Goal: Navigation & Orientation: Find specific page/section

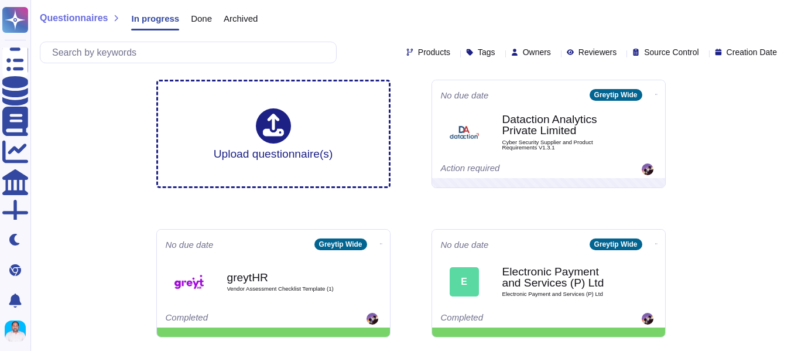
click at [703, 53] on icon at bounding box center [703, 53] width 0 height 0
click at [455, 49] on div at bounding box center [455, 52] width 0 height 9
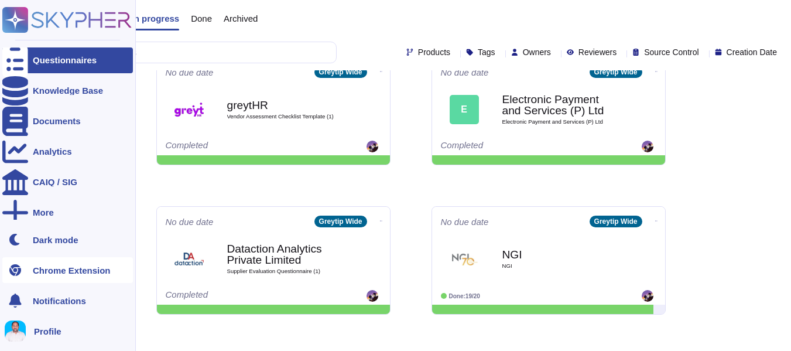
scroll to position [176, 0]
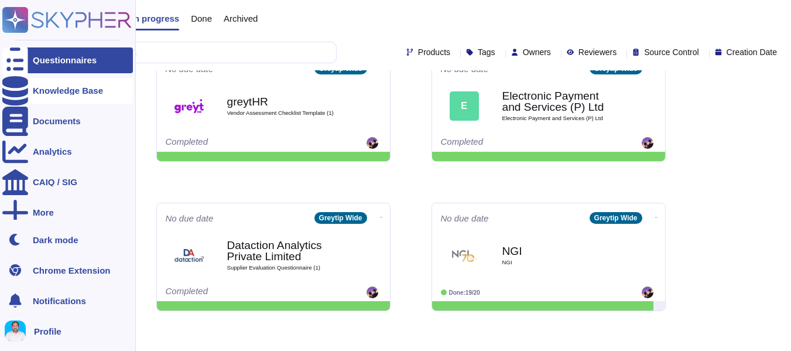
click at [64, 88] on div "Knowledge Base" at bounding box center [68, 90] width 70 height 9
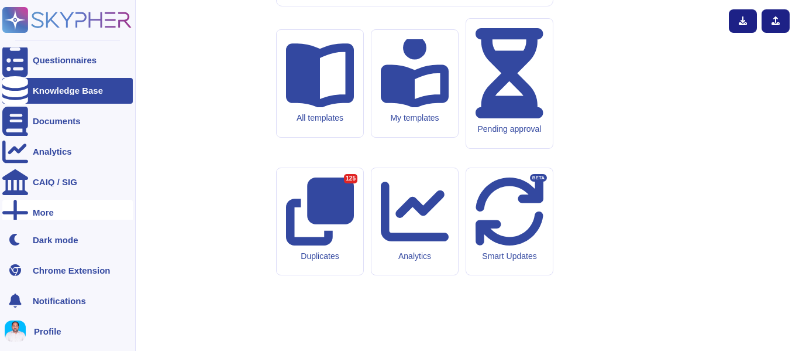
click at [21, 210] on div at bounding box center [15, 213] width 26 height 26
click at [193, 233] on span "Trust Center" at bounding box center [176, 236] width 49 height 9
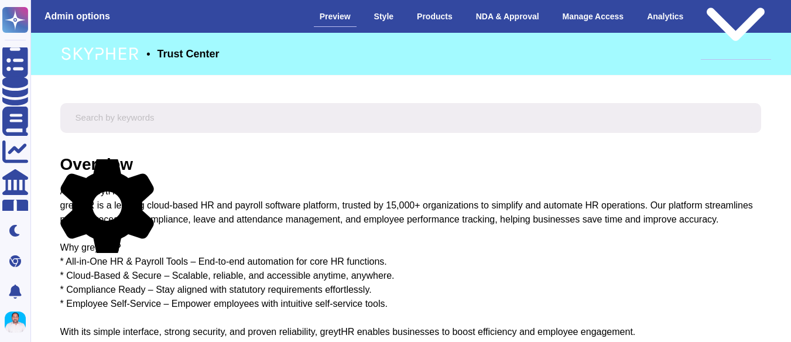
click at [764, 13] on icon at bounding box center [735, 20] width 59 height 67
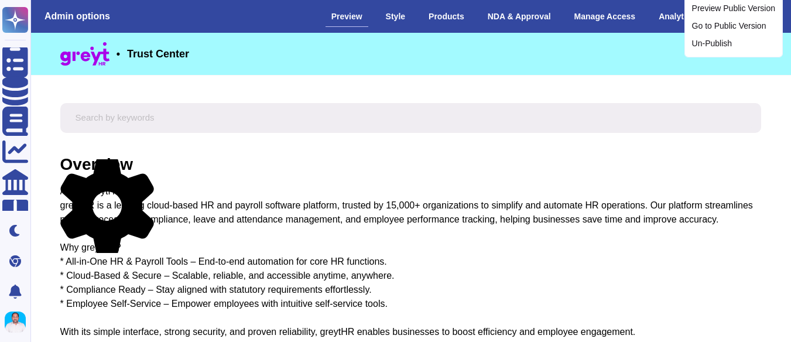
click at [663, 122] on input "text" at bounding box center [410, 118] width 685 height 20
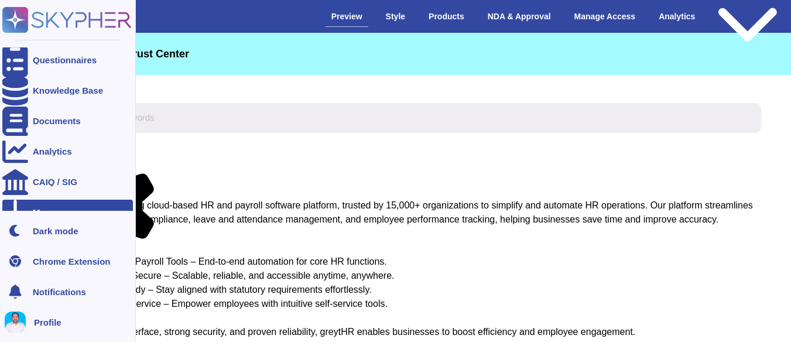
click at [18, 28] on rect at bounding box center [15, 20] width 26 height 26
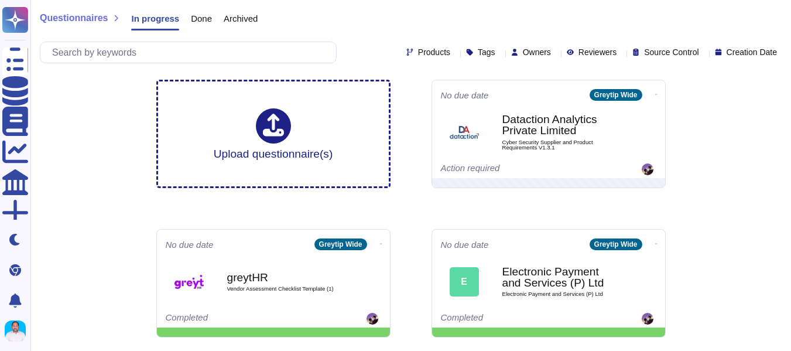
click at [621, 146] on icon at bounding box center [752, 221] width 262 height 150
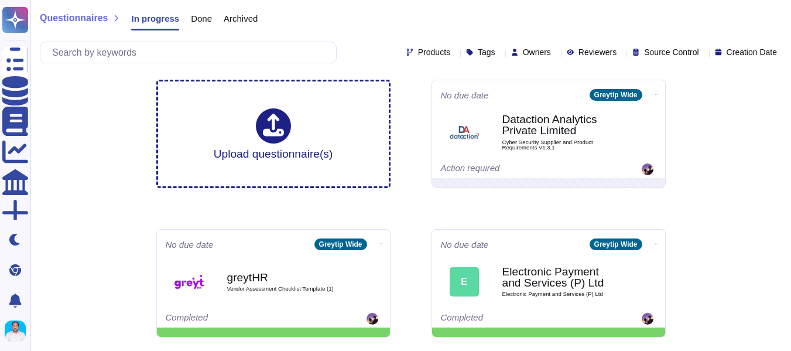
click at [528, 55] on div "Owners" at bounding box center [533, 52] width 44 height 9
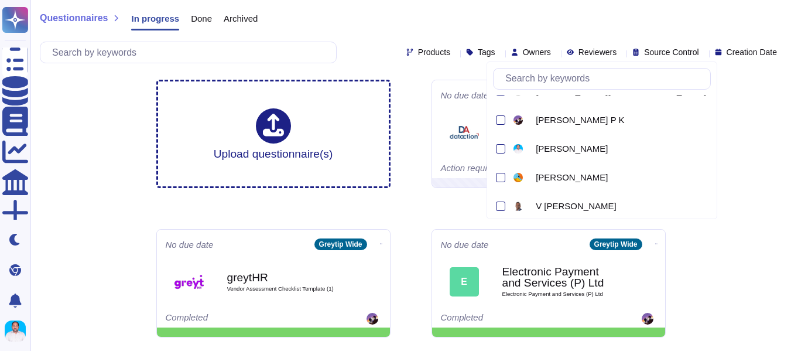
scroll to position [139, 0]
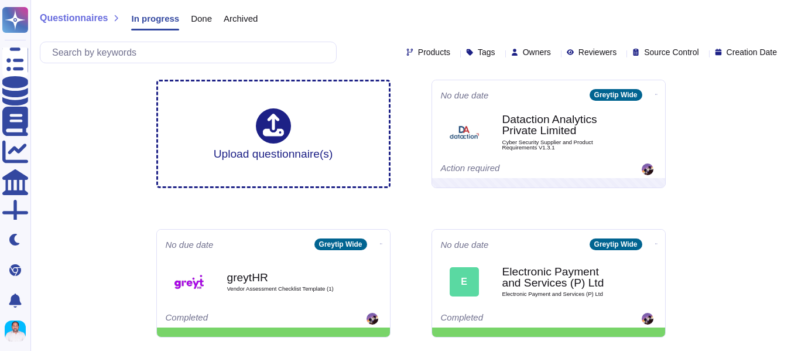
click at [455, 53] on icon at bounding box center [455, 53] width 0 height 0
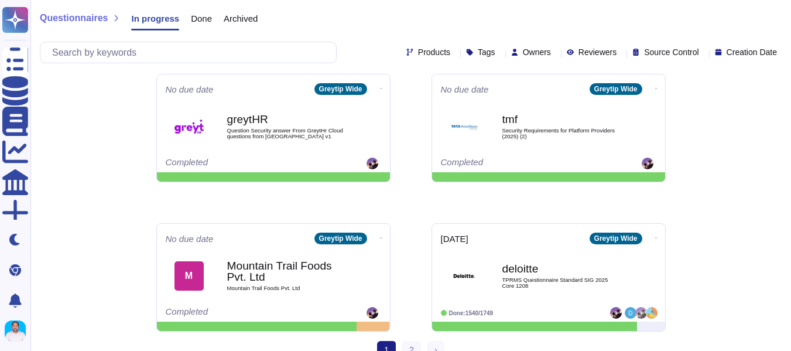
scroll to position [620, 0]
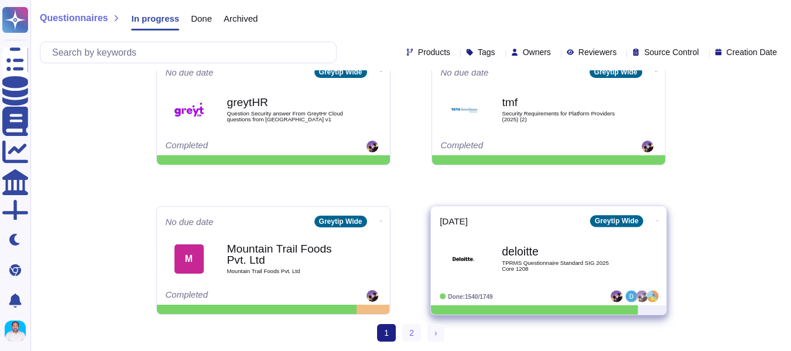
click at [655, 219] on icon at bounding box center [656, 220] width 2 height 3
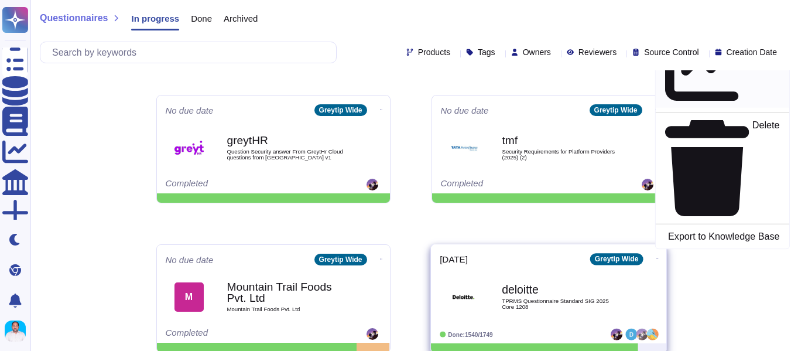
scroll to position [561, 0]
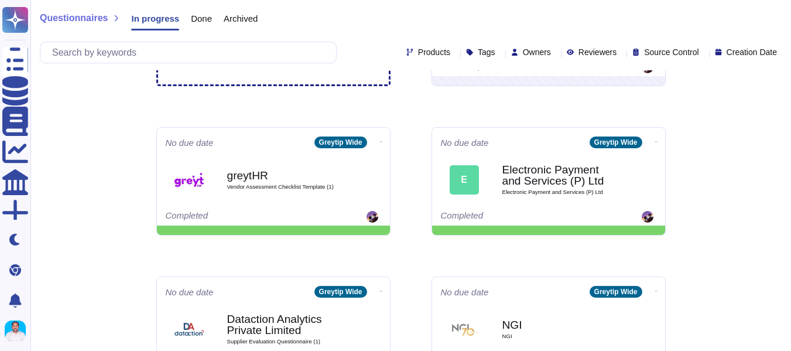
scroll to position [0, 0]
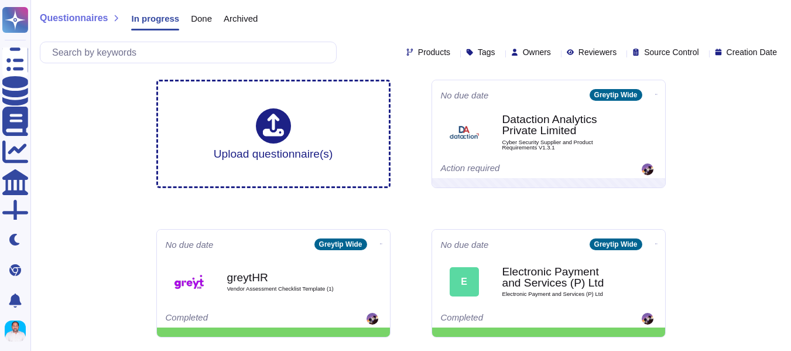
click at [206, 18] on span "Done" at bounding box center [201, 18] width 21 height 9
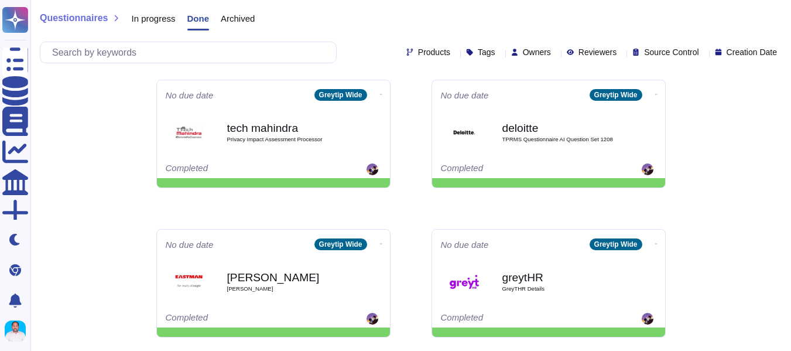
click at [241, 18] on span "Archived" at bounding box center [238, 18] width 34 height 9
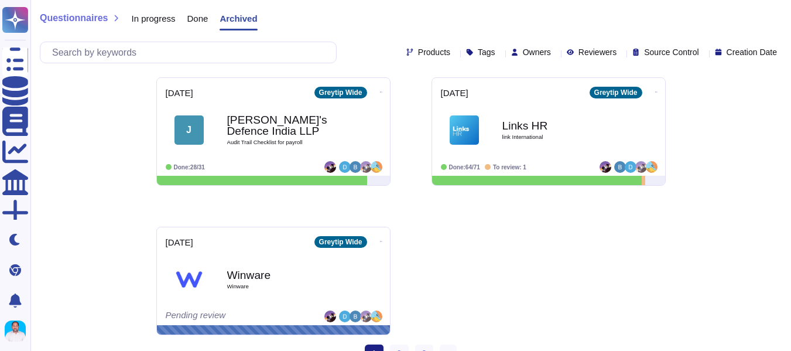
scroll to position [620, 0]
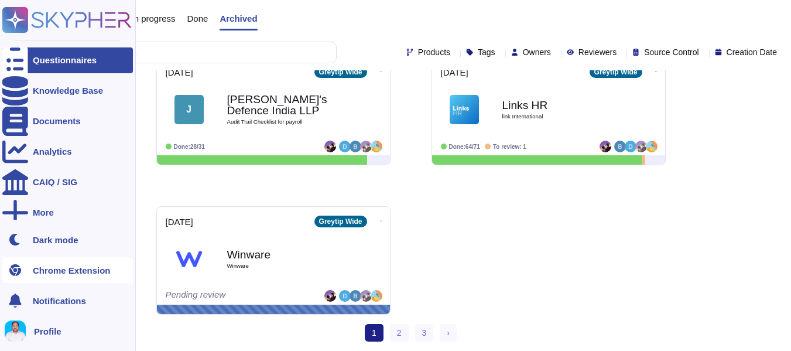
click at [63, 269] on div "Chrome Extension" at bounding box center [72, 270] width 78 height 9
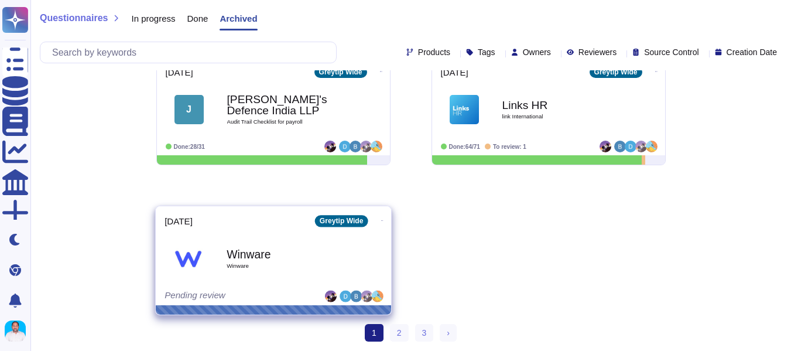
click at [380, 219] on icon at bounding box center [381, 220] width 2 height 3
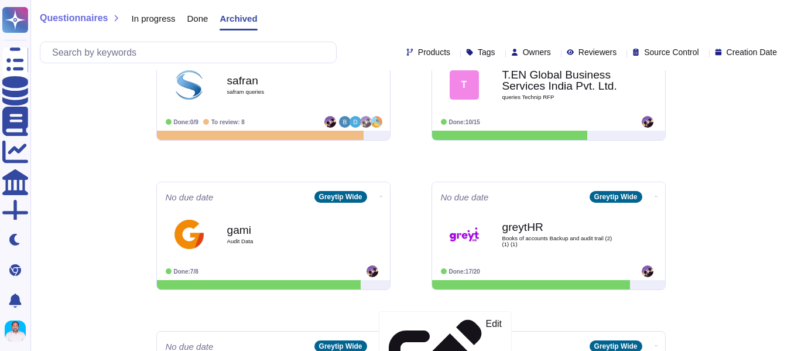
scroll to position [0, 0]
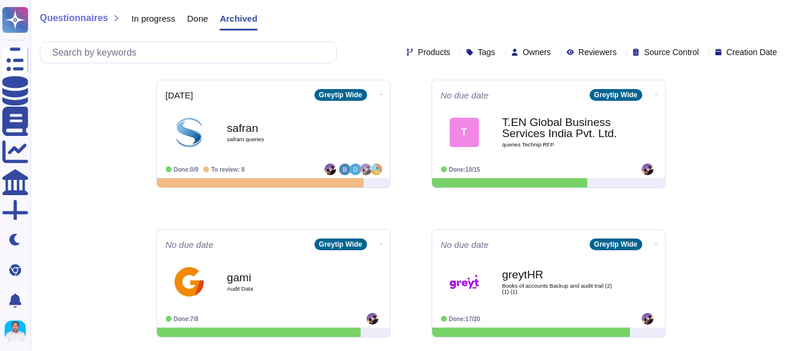
click at [203, 20] on span "Done" at bounding box center [197, 18] width 21 height 9
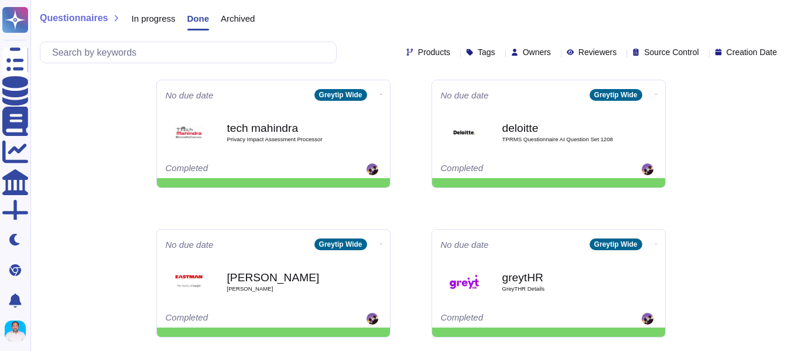
click at [144, 18] on span "In progress" at bounding box center [153, 18] width 44 height 9
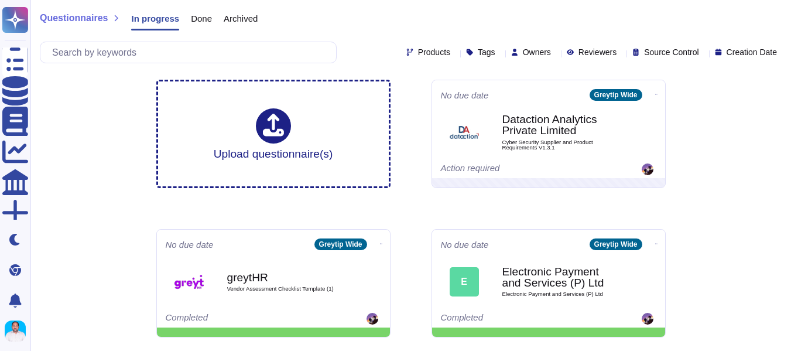
click at [781, 51] on div "Questionnaires In progress Done Archived Products Tags Owners Reviewers Source …" at bounding box center [410, 35] width 760 height 70
click at [781, 53] on icon at bounding box center [781, 53] width 0 height 0
